Goal: Find contact information: Find contact information

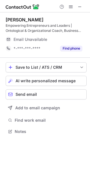
scroll to position [136, 90]
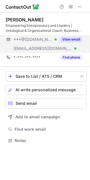
click at [72, 39] on button "View email" at bounding box center [71, 40] width 22 height 6
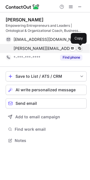
click at [79, 49] on span at bounding box center [79, 48] width 4 height 4
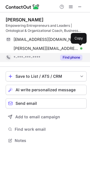
click at [70, 56] on button "Find phone" at bounding box center [71, 58] width 22 height 6
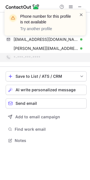
click at [80, 14] on span at bounding box center [81, 15] width 4 height 6
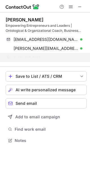
click at [80, 6] on div "Phone number for this profile is not available Try another profile" at bounding box center [45, 25] width 90 height 42
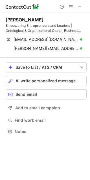
click at [77, 6] on div "Phone number for this profile is not available Try another profile" at bounding box center [45, 9] width 90 height 11
click at [81, 7] on span at bounding box center [79, 6] width 4 height 4
